Goal: Task Accomplishment & Management: Manage account settings

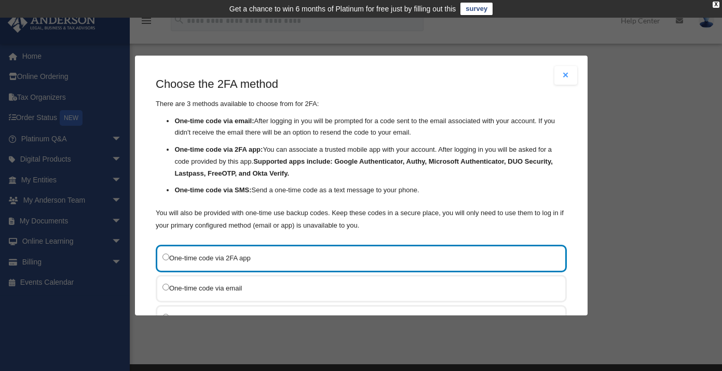
scroll to position [87, 0]
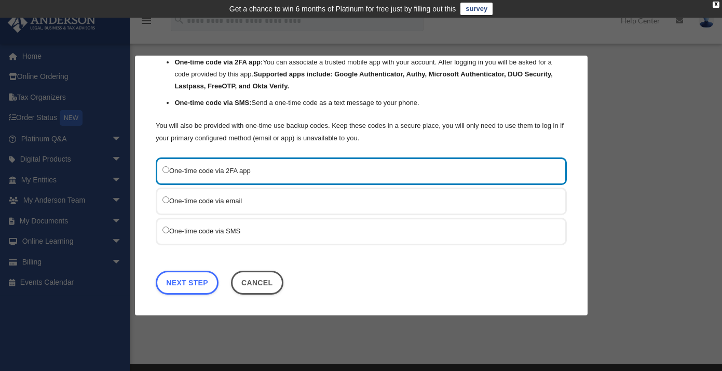
click at [259, 233] on label "One-time code via SMS" at bounding box center [355, 230] width 387 height 13
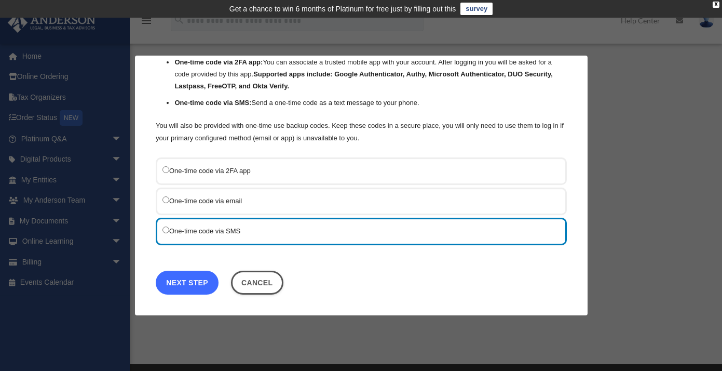
click at [199, 283] on link "Next Step" at bounding box center [187, 282] width 63 height 24
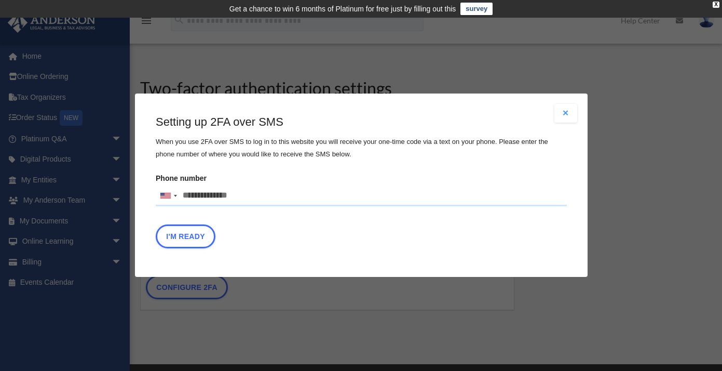
click at [291, 203] on input "Phone number United States +1 United Kingdom +44 Afghanistan (‫افغانستان‬‎) +93…" at bounding box center [361, 195] width 411 height 21
type input "**********"
click at [200, 238] on button "I'm Ready" at bounding box center [186, 237] width 60 height 24
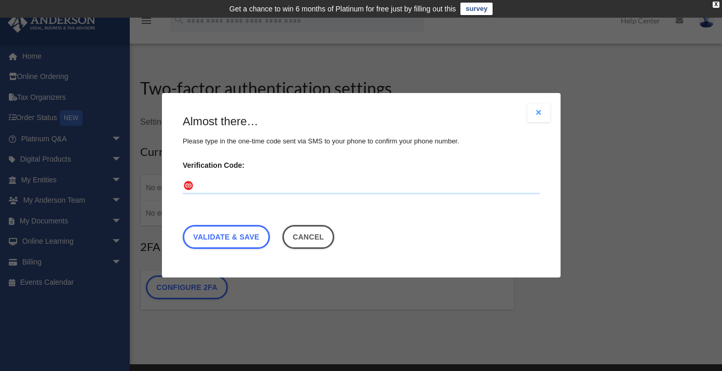
click at [245, 187] on input "Verification Code:" at bounding box center [361, 186] width 357 height 17
type input "******"
click at [248, 236] on link "Validate & Save" at bounding box center [226, 237] width 87 height 24
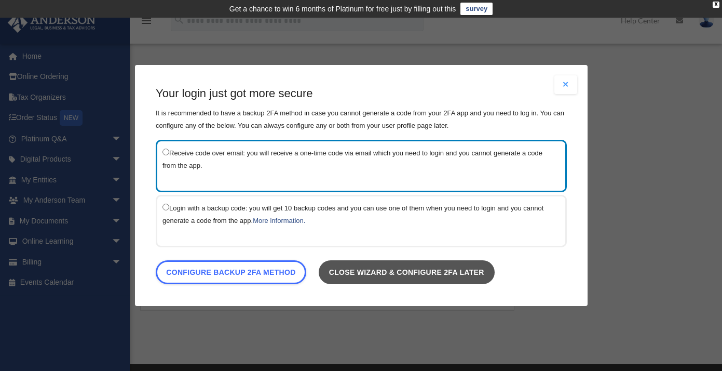
click at [401, 268] on link "Close wizard & configure 2FA later" at bounding box center [406, 272] width 176 height 24
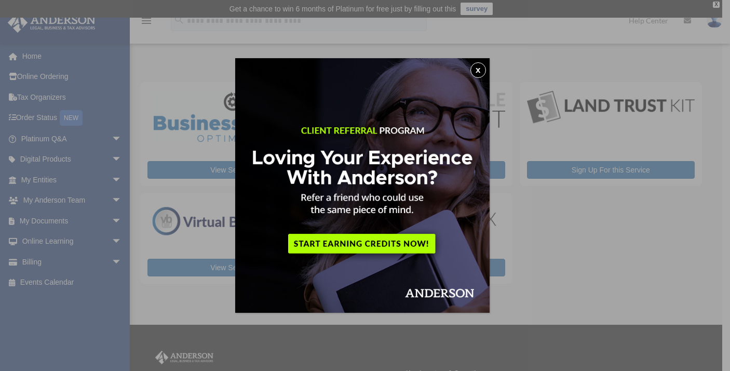
click at [478, 72] on button "x" at bounding box center [478, 70] width 16 height 16
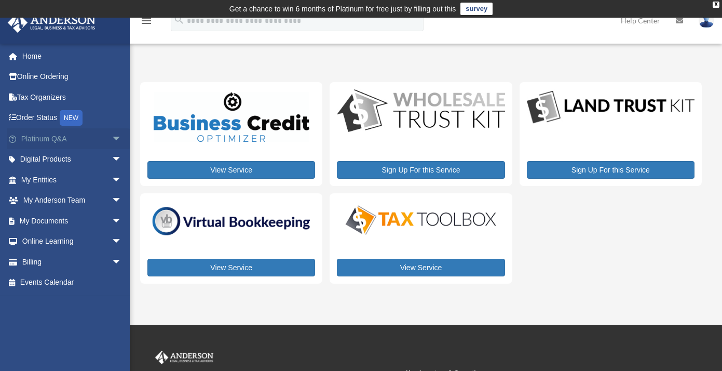
click at [112, 136] on span "arrow_drop_down" at bounding box center [122, 138] width 21 height 21
